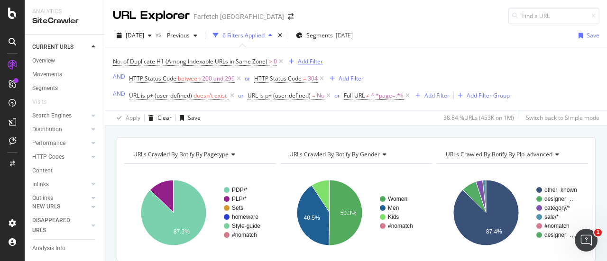
click at [310, 62] on div "Add Filter" at bounding box center [310, 61] width 25 height 8
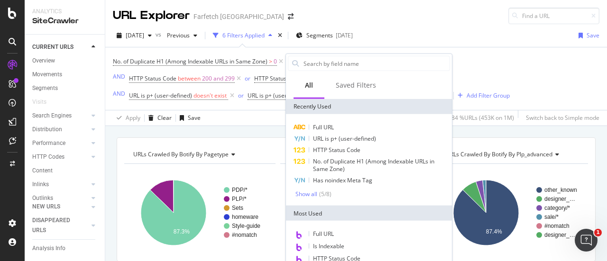
type input "a"
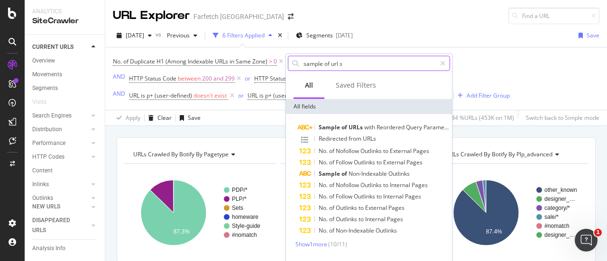
click at [371, 66] on input "sample of url s" at bounding box center [369, 63] width 133 height 14
type input "sample of urls with"
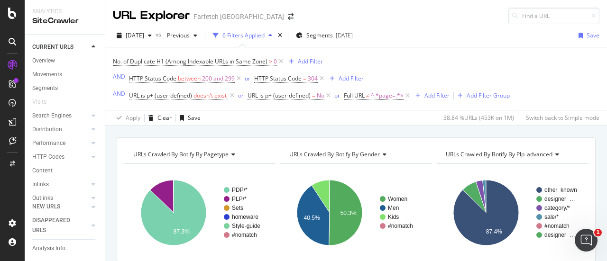
click at [507, 73] on div "No. of Duplicate H1 (Among Indexable URLs in Same Zone) > 0 Add Filter AND HTTP…" at bounding box center [311, 78] width 397 height 47
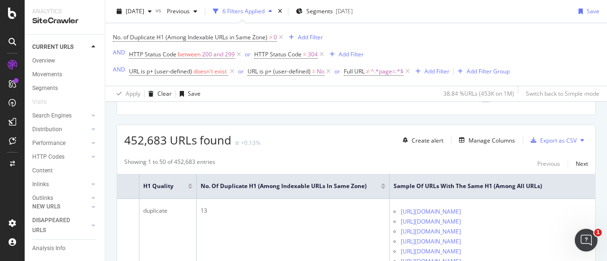
scroll to position [164, 0]
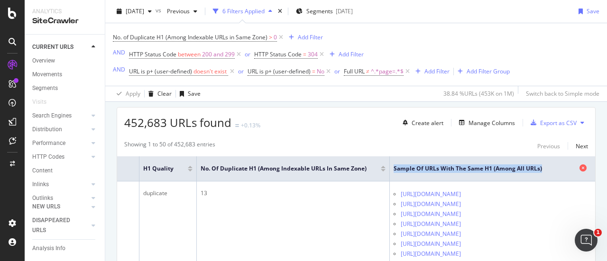
drag, startPoint x: 506, startPoint y: 169, endPoint x: 355, endPoint y: 172, distance: 150.5
click at [394, 172] on span "Sample of URLs with the Same H1 (Among All URLs)" at bounding box center [486, 169] width 184 height 9
copy span "Sample of URLs with the Same H1 (Among All URLs)"
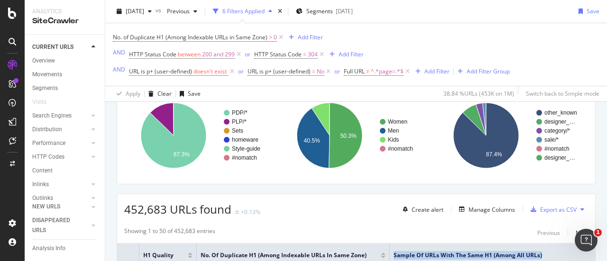
scroll to position [0, 0]
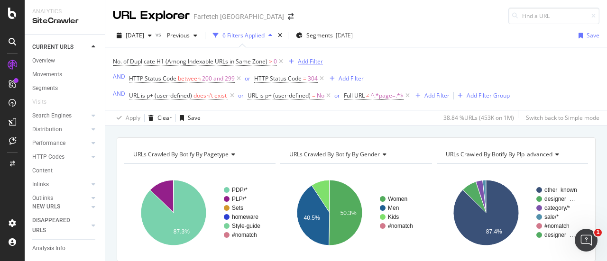
click at [307, 57] on div "Add Filter" at bounding box center [310, 61] width 25 height 8
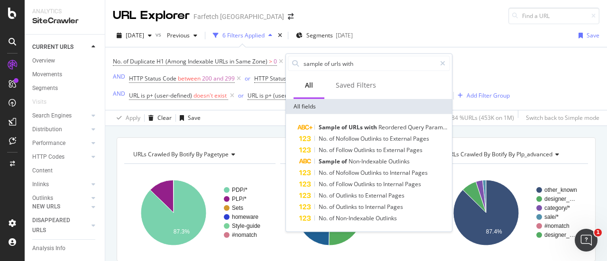
click at [313, 86] on div "All" at bounding box center [309, 85] width 8 height 9
click at [371, 64] on input "sample of urls with" at bounding box center [369, 63] width 133 height 14
paste input "Sample of URLs with the Same H1 (Among All URLs)"
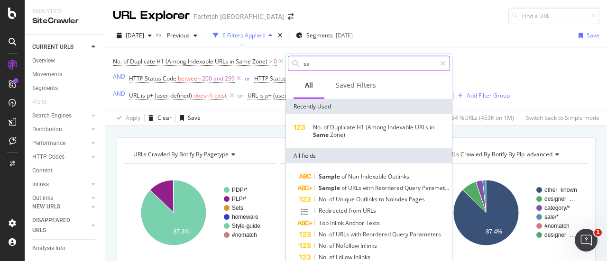
type input "s"
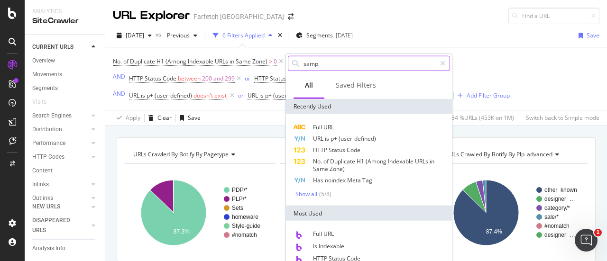
type input "sampl"
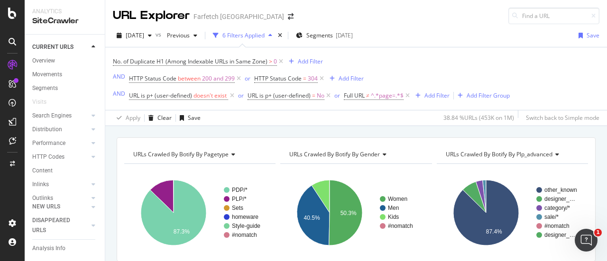
click at [517, 52] on div "No. of Duplicate H1 (Among Indexable URLs in Same Zone) > 0 Add Filter AND HTTP…" at bounding box center [356, 78] width 487 height 63
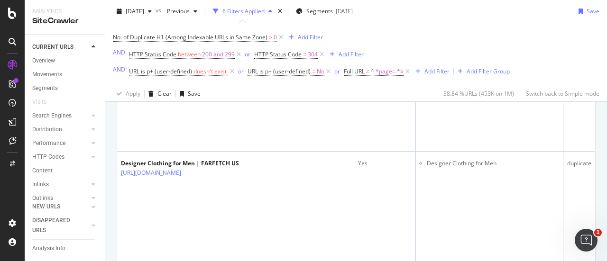
scroll to position [767, 0]
